Goal: Task Accomplishment & Management: Manage account settings

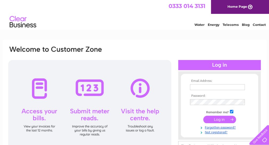
type input "west.norrieston@gmail.com"
click at [217, 121] on input "submit" at bounding box center [219, 118] width 33 height 7
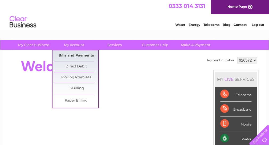
click at [78, 55] on link "Bills and Payments" at bounding box center [76, 55] width 44 height 11
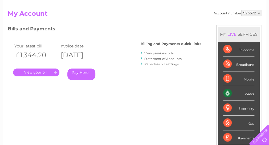
scroll to position [53, 0]
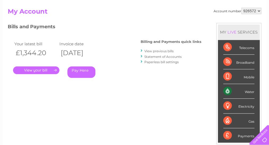
click at [37, 70] on link "." at bounding box center [36, 70] width 46 height 8
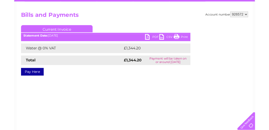
scroll to position [53, 0]
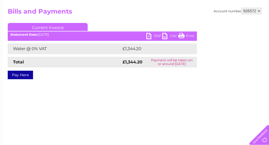
click at [149, 36] on link "PDF" at bounding box center [154, 37] width 16 height 8
